Goal: Task Accomplishment & Management: Complete application form

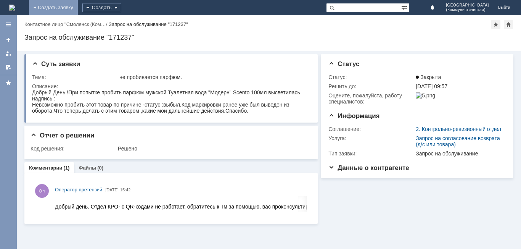
click at [78, 8] on link "+ Создать заявку" at bounding box center [53, 7] width 49 height 15
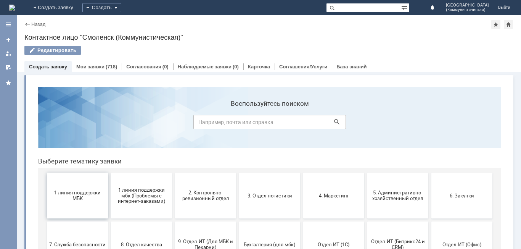
click at [84, 203] on button "1 линия поддержки МБК" at bounding box center [77, 196] width 61 height 46
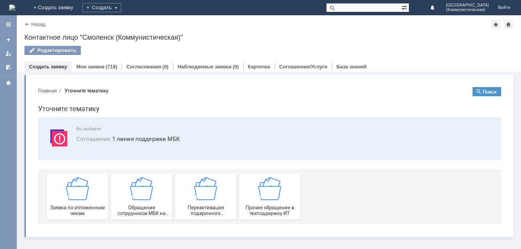
click at [84, 203] on div "Заявка по отложенным чекам" at bounding box center [77, 196] width 56 height 39
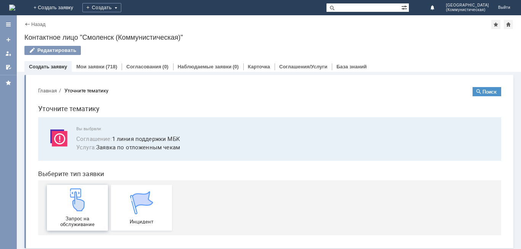
click at [76, 194] on img at bounding box center [77, 199] width 23 height 23
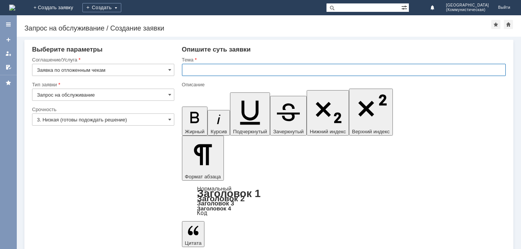
click at [186, 68] on input "text" at bounding box center [344, 70] width 324 height 12
type input "удалить чек"
